Goal: Transaction & Acquisition: Book appointment/travel/reservation

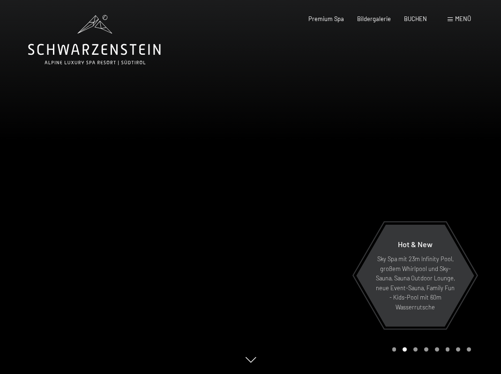
click at [453, 15] on div "Buchen Anfragen Premium Spa Bildergalerie BUCHEN Menü DE IT EN Gutschein Bilder…" at bounding box center [376, 19] width 189 height 8
click at [458, 16] on span "Menü" at bounding box center [463, 18] width 16 height 7
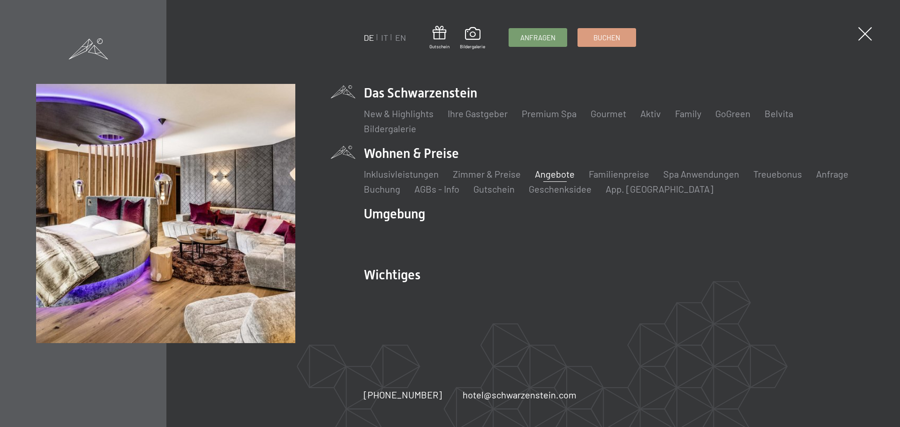
click at [501, 171] on link "Angebote" at bounding box center [555, 173] width 40 height 11
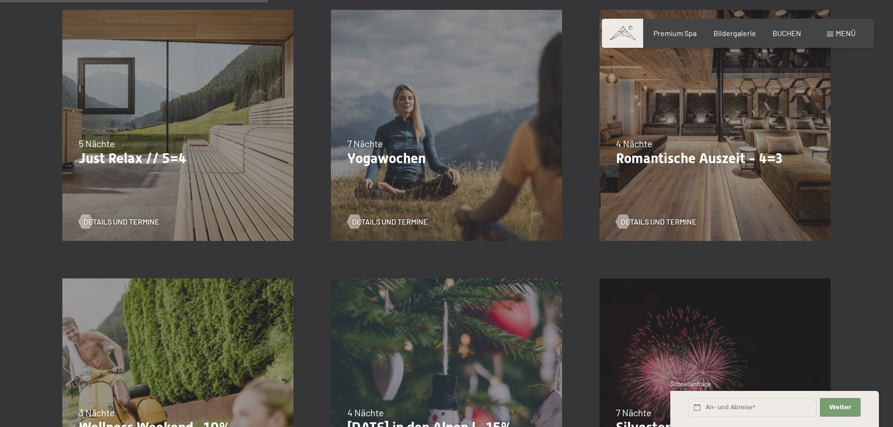
scroll to position [562, 0]
click at [650, 220] on span "Details und Termine" at bounding box center [668, 221] width 76 height 10
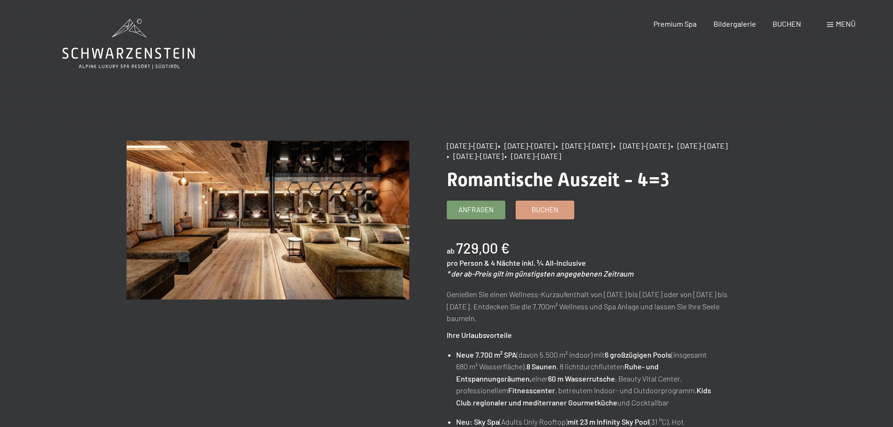
drag, startPoint x: 446, startPoint y: 146, endPoint x: 651, endPoint y: 157, distance: 205.6
copy div "[DATE]–[DATE] • [DATE]–[DATE] • [DATE]–[DATE] • [DATE]–[DATE] • [DATE]–[DATE] •…"
